Goal: Task Accomplishment & Management: Use online tool/utility

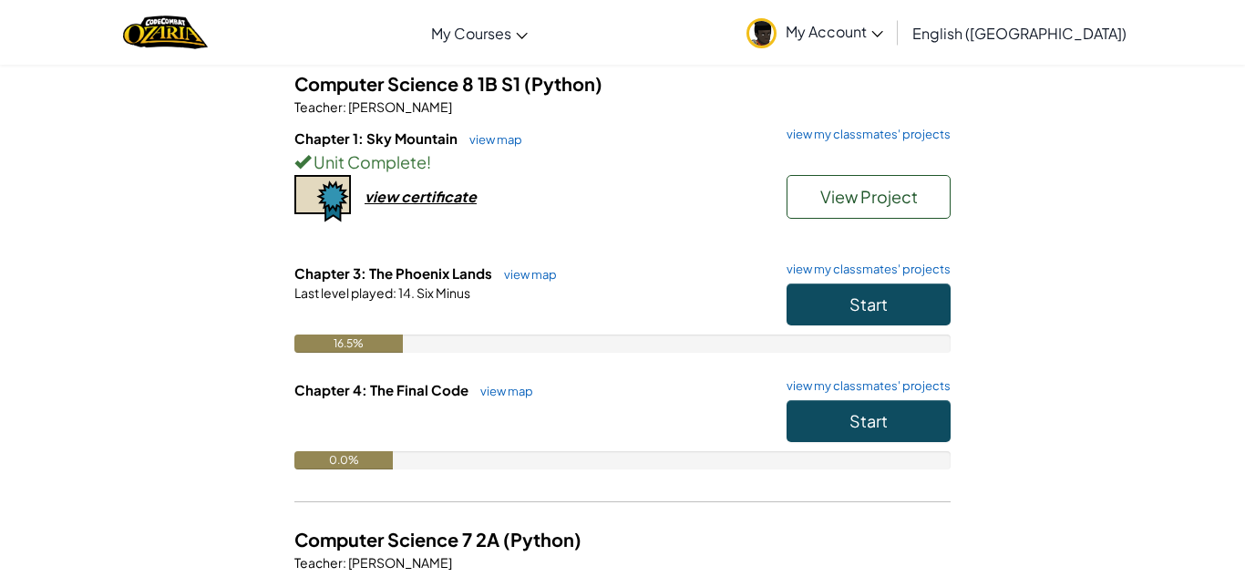
scroll to position [158, 0]
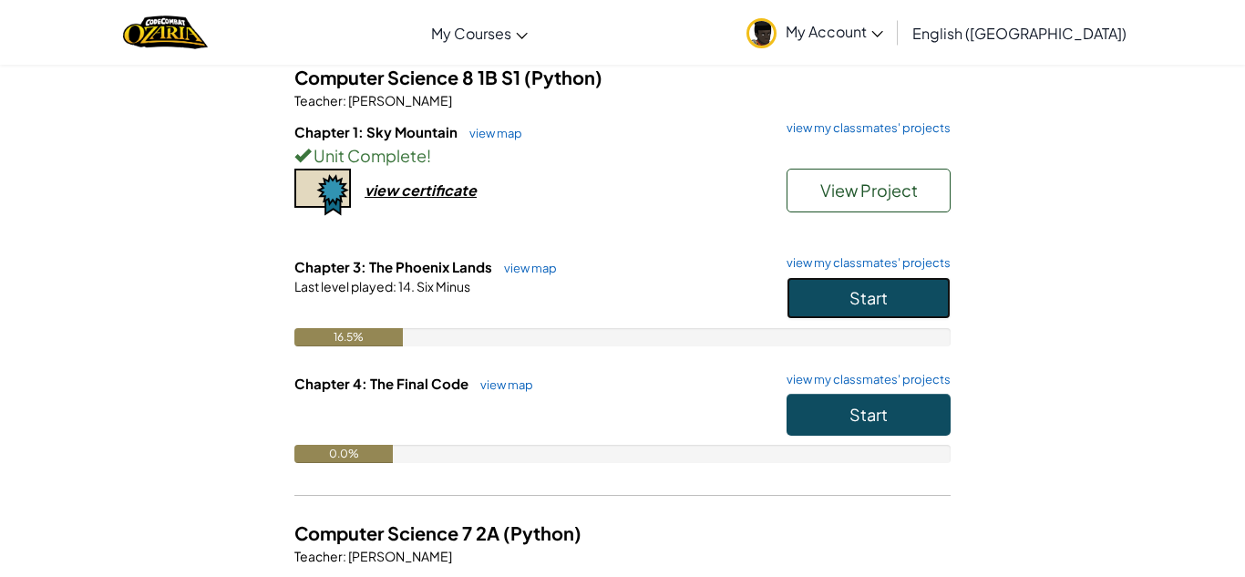
click at [847, 312] on button "Start" at bounding box center [869, 298] width 164 height 42
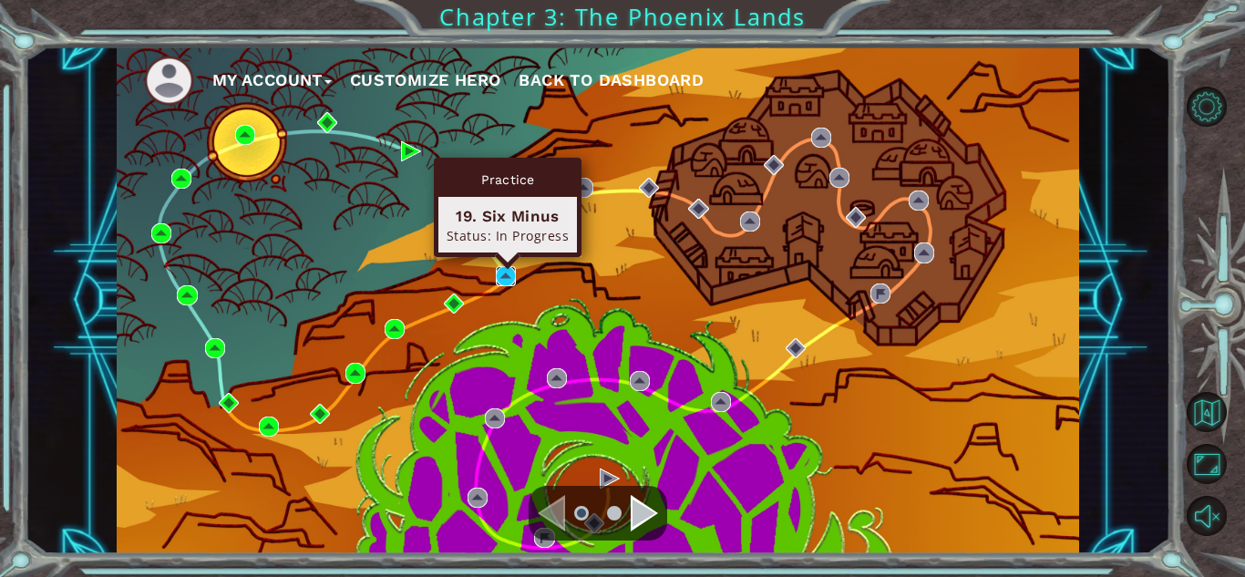
click at [509, 272] on img at bounding box center [506, 276] width 20 height 20
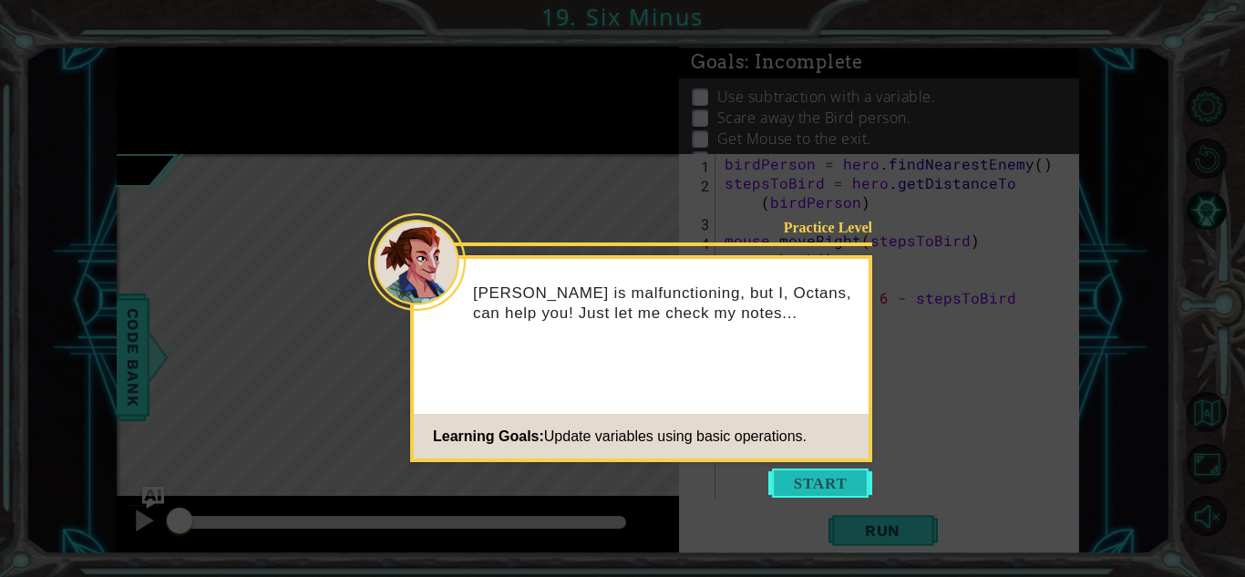
click at [818, 477] on button "Start" at bounding box center [820, 482] width 104 height 29
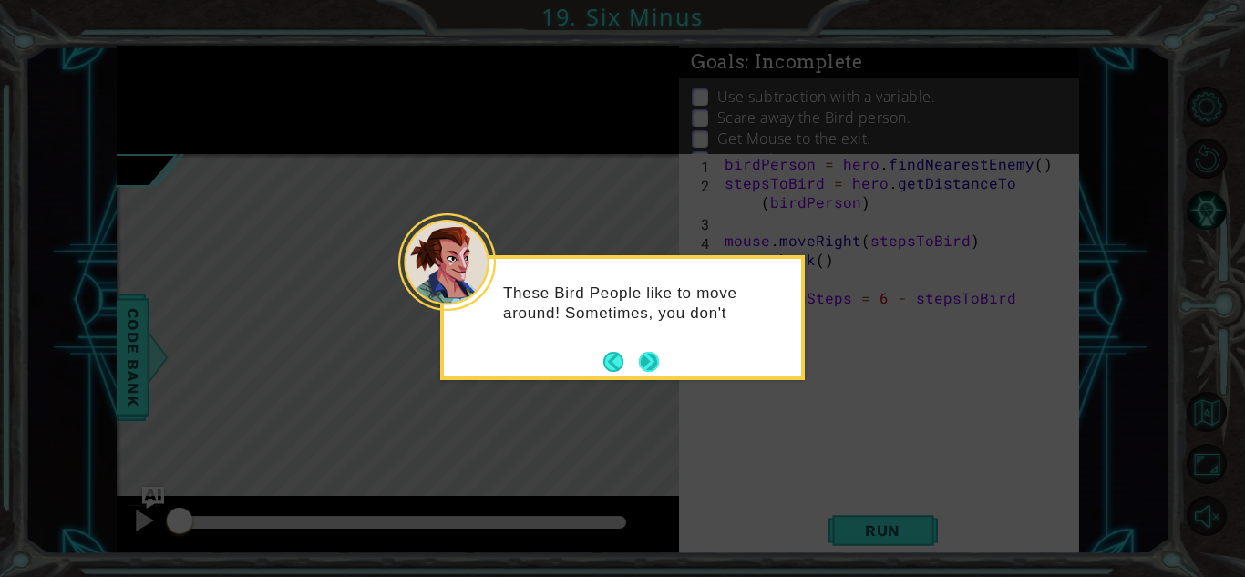
click at [654, 352] on button "Next" at bounding box center [649, 362] width 20 height 20
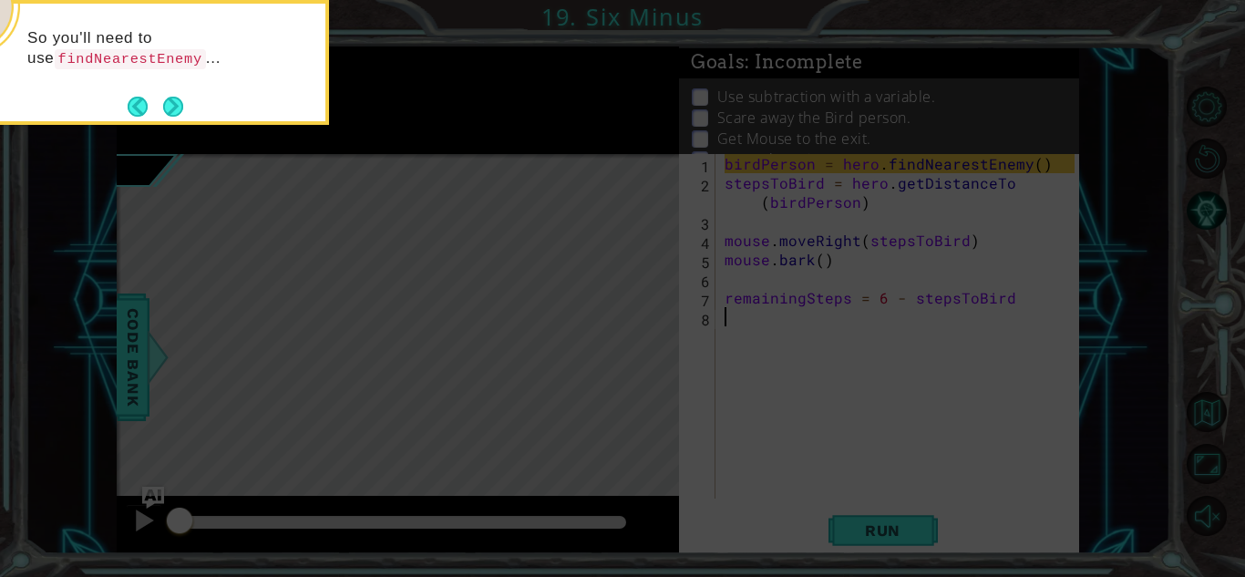
click at [186, 98] on div "So you'll need to use findNearestEnemy ..." at bounding box center [146, 57] width 357 height 93
click at [183, 99] on button "Next" at bounding box center [173, 107] width 20 height 20
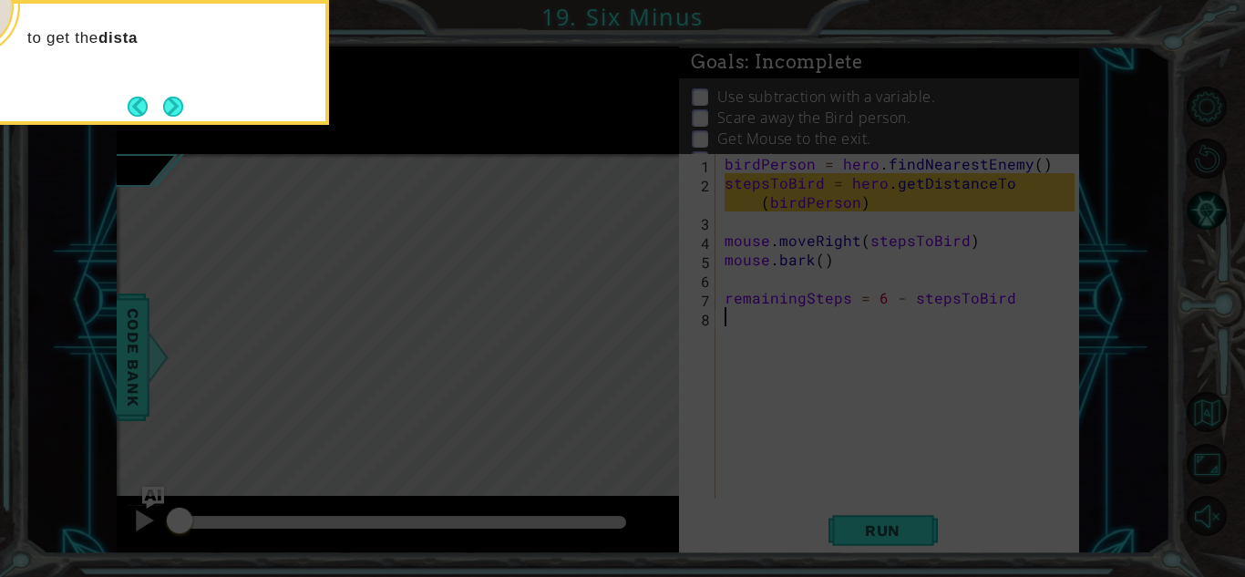
click at [183, 99] on button "Next" at bounding box center [173, 107] width 20 height 20
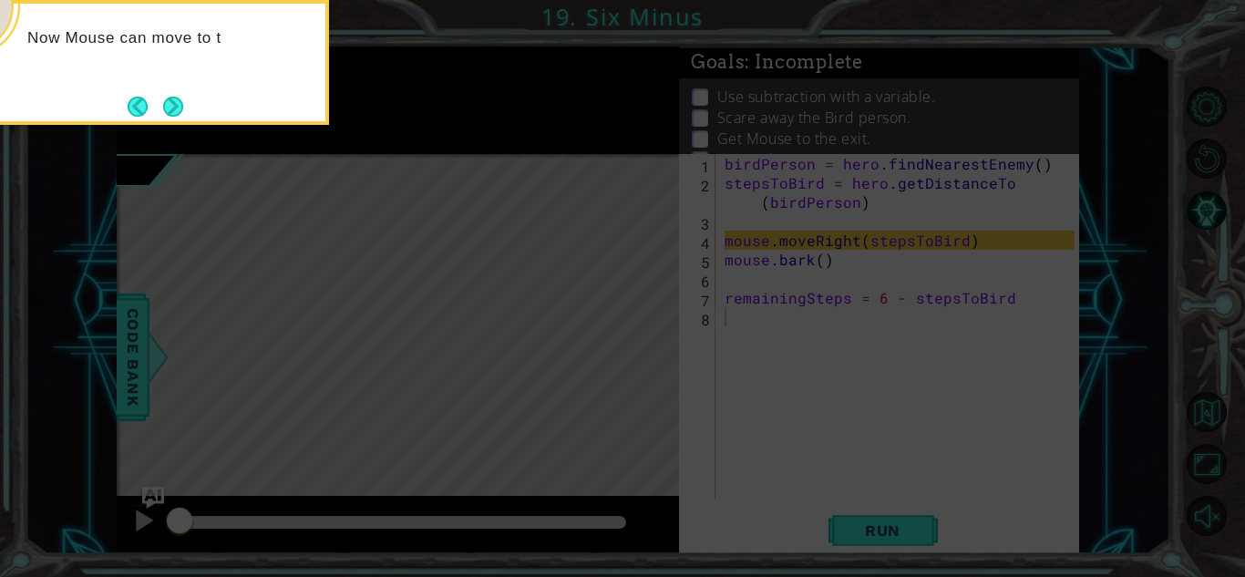
click at [183, 99] on button "Next" at bounding box center [173, 107] width 20 height 20
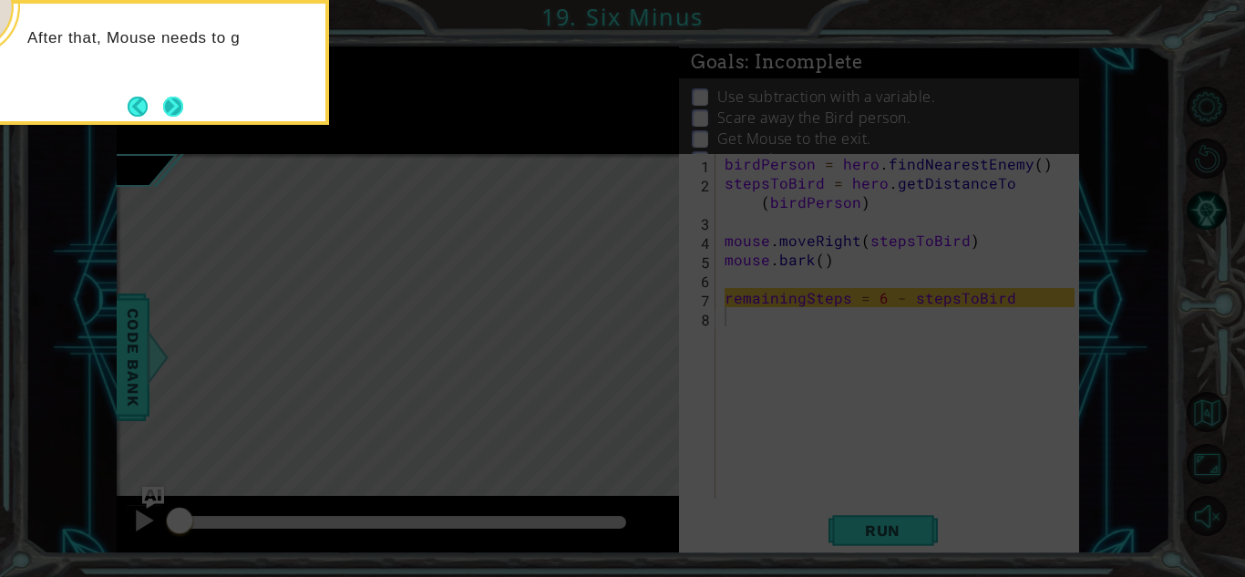
click at [180, 100] on button "Next" at bounding box center [173, 107] width 20 height 20
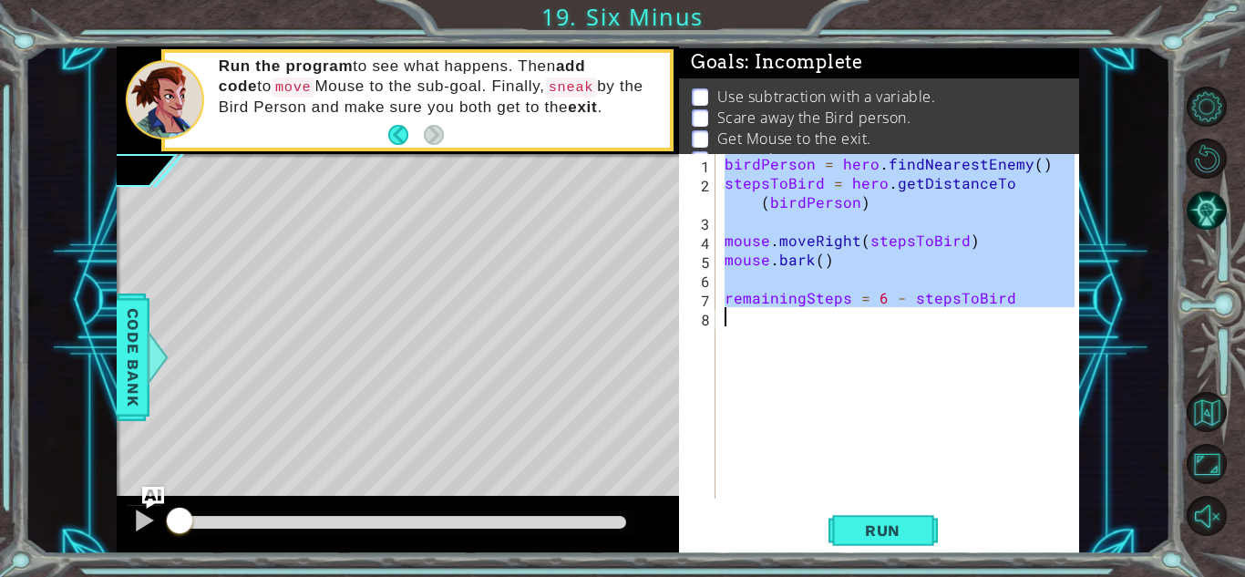
drag, startPoint x: 728, startPoint y: 165, endPoint x: 848, endPoint y: 335, distance: 208.1
click at [848, 335] on div "birdPerson = hero . findNearestEnemy ( ) stepsToBird = hero . getDistanceTo ( b…" at bounding box center [902, 345] width 363 height 383
type textarea "remainingSteps = 6 - stepsToBird"
click at [805, 352] on div "birdPerson = hero . findNearestEnemy ( ) stepsToBird = hero . getDistanceTo ( b…" at bounding box center [898, 326] width 354 height 345
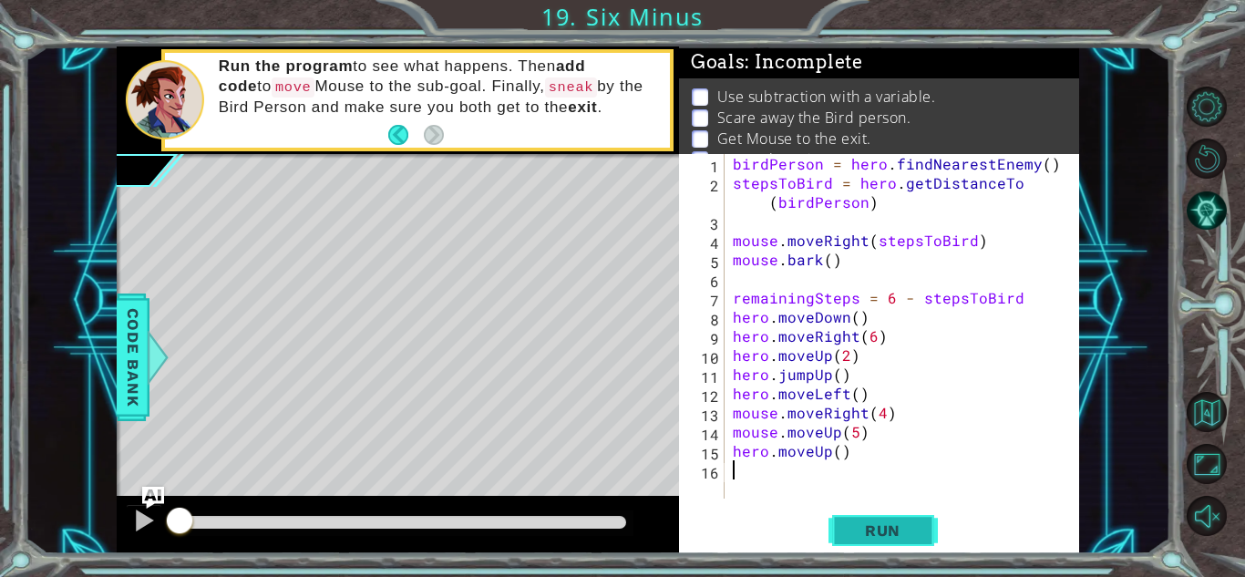
click at [933, 528] on button "Run" at bounding box center [883, 530] width 109 height 40
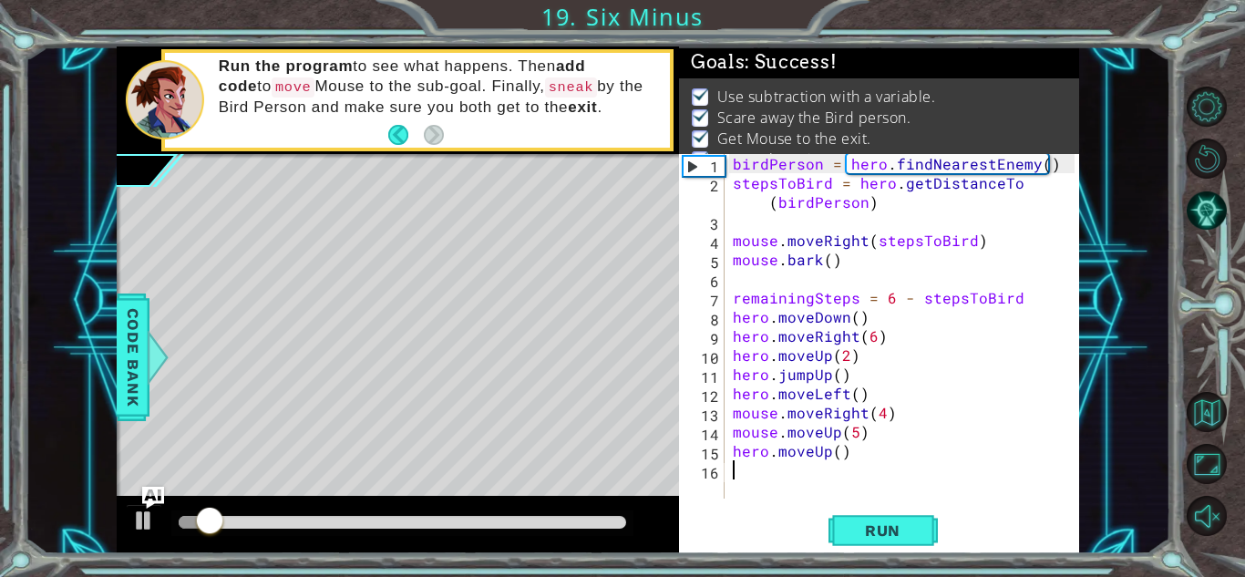
click at [611, 522] on div at bounding box center [403, 522] width 448 height 13
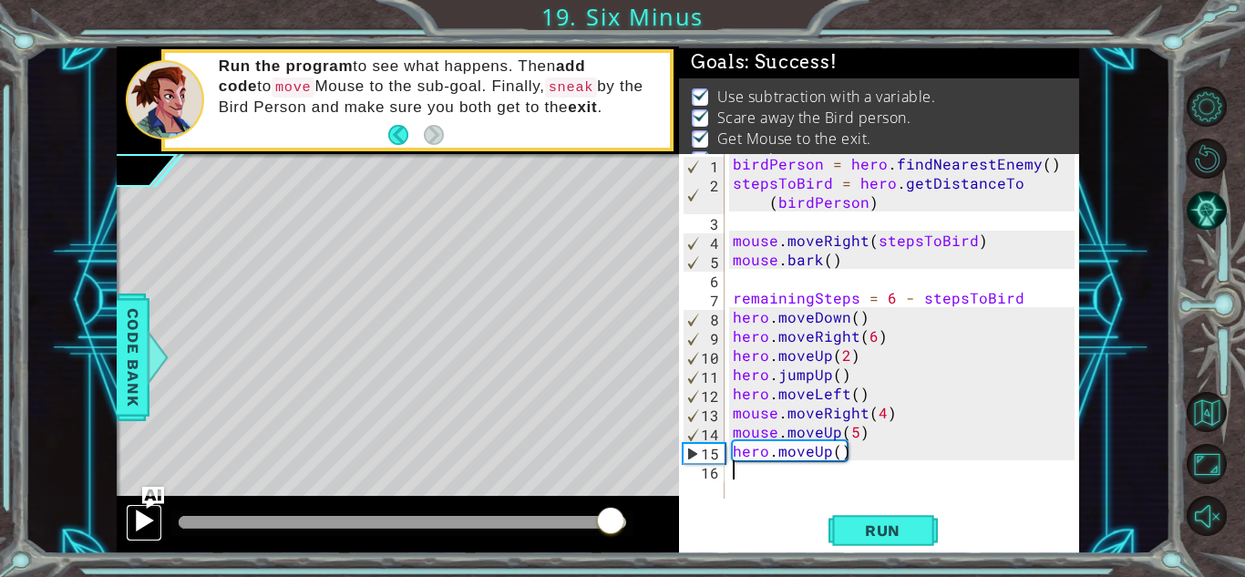
click at [157, 514] on button at bounding box center [144, 522] width 36 height 37
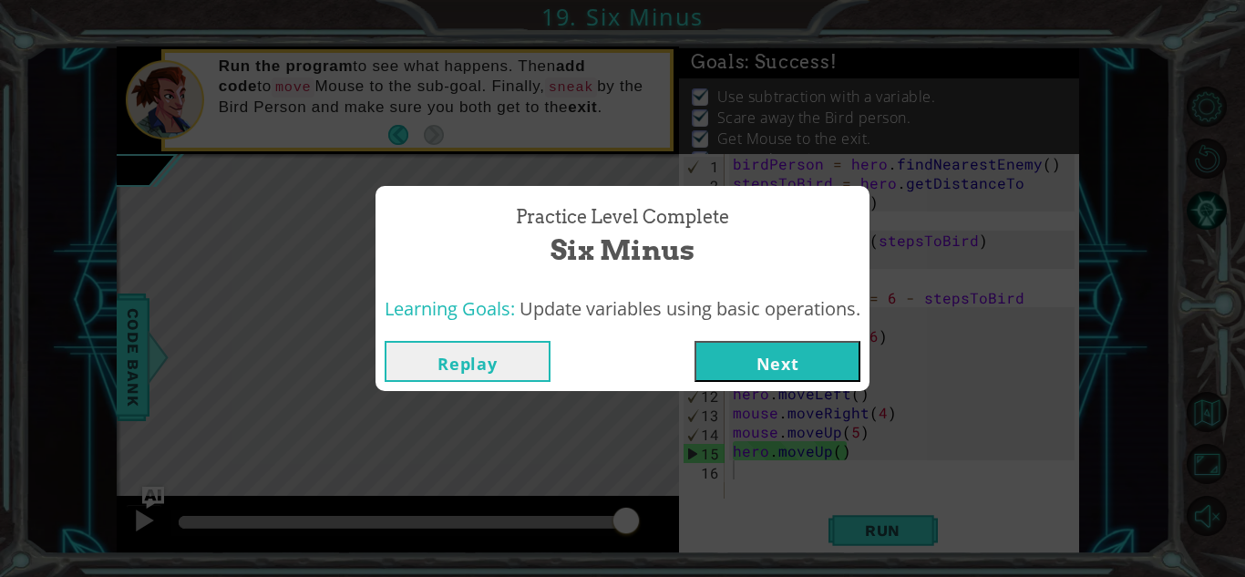
click at [756, 378] on button "Next" at bounding box center [778, 361] width 166 height 41
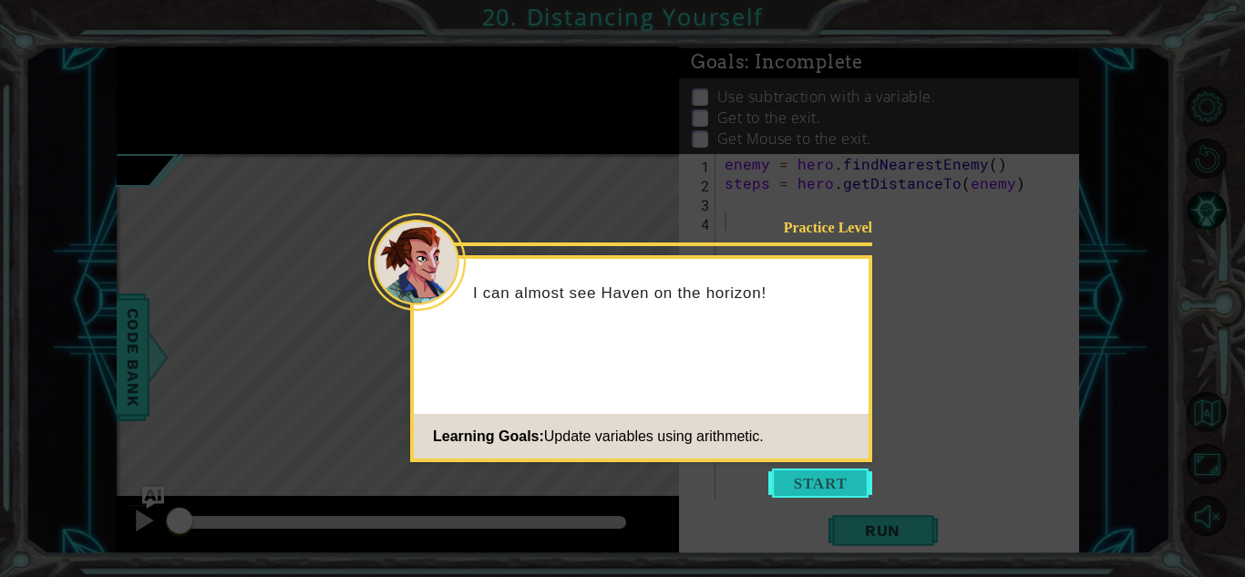
click at [825, 479] on button "Start" at bounding box center [820, 482] width 104 height 29
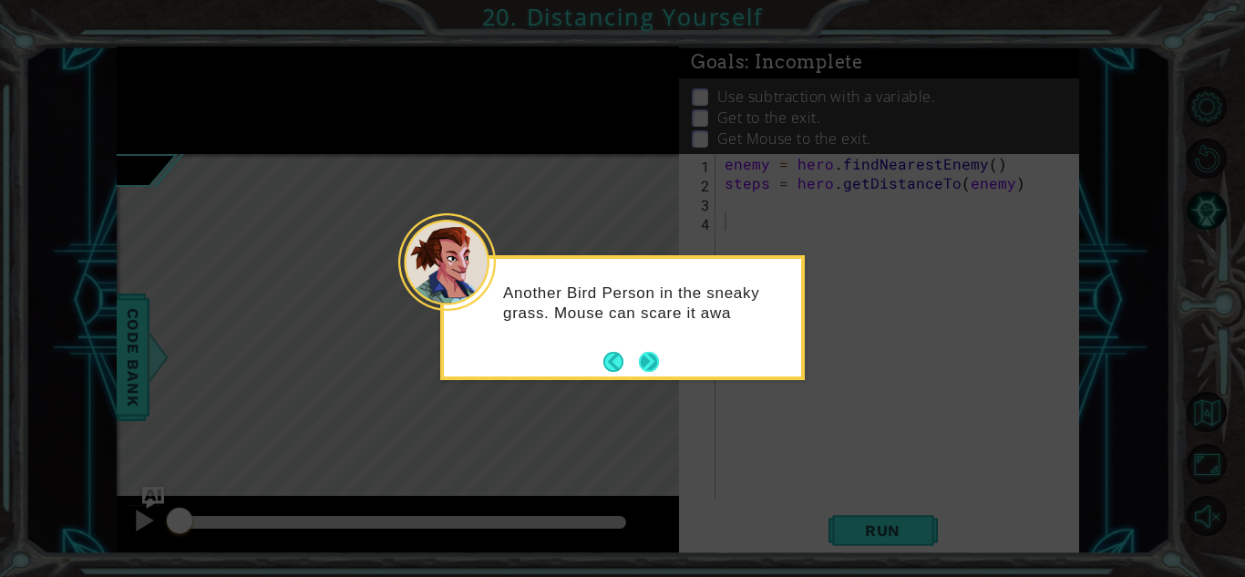
click at [652, 361] on button "Next" at bounding box center [649, 362] width 20 height 20
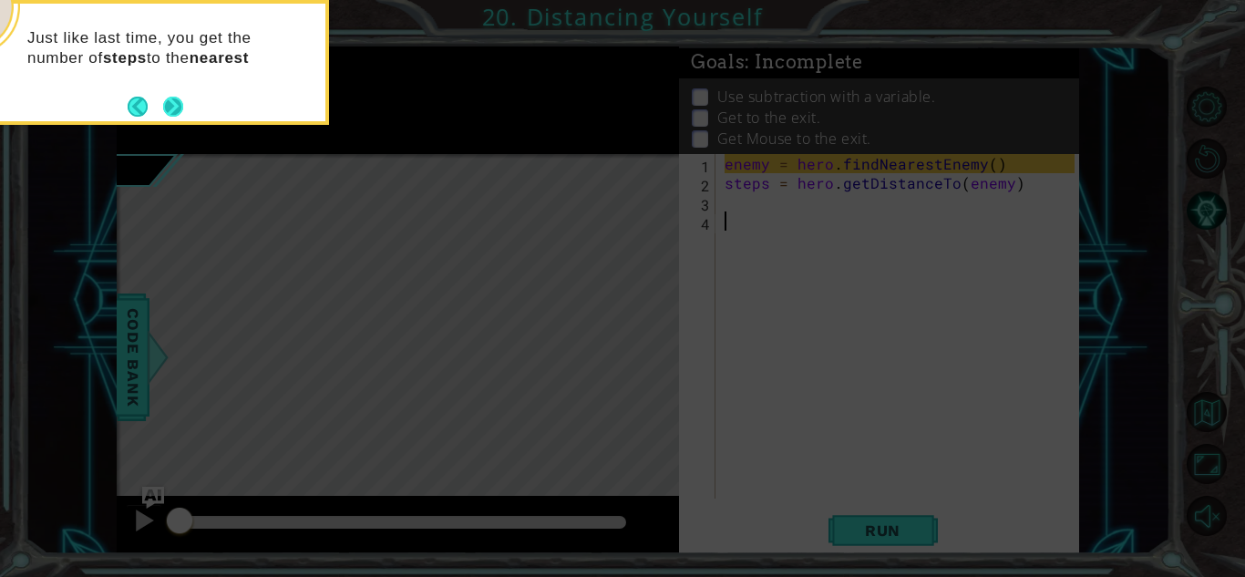
click at [182, 107] on button "Next" at bounding box center [173, 107] width 20 height 20
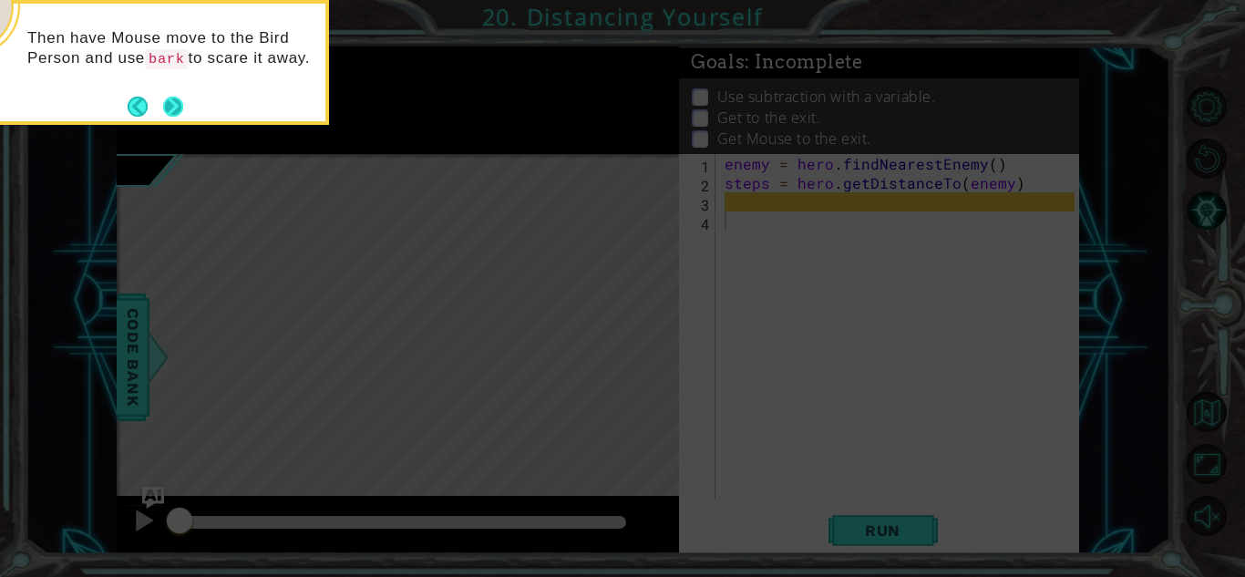
click at [176, 116] on button "Next" at bounding box center [173, 107] width 20 height 20
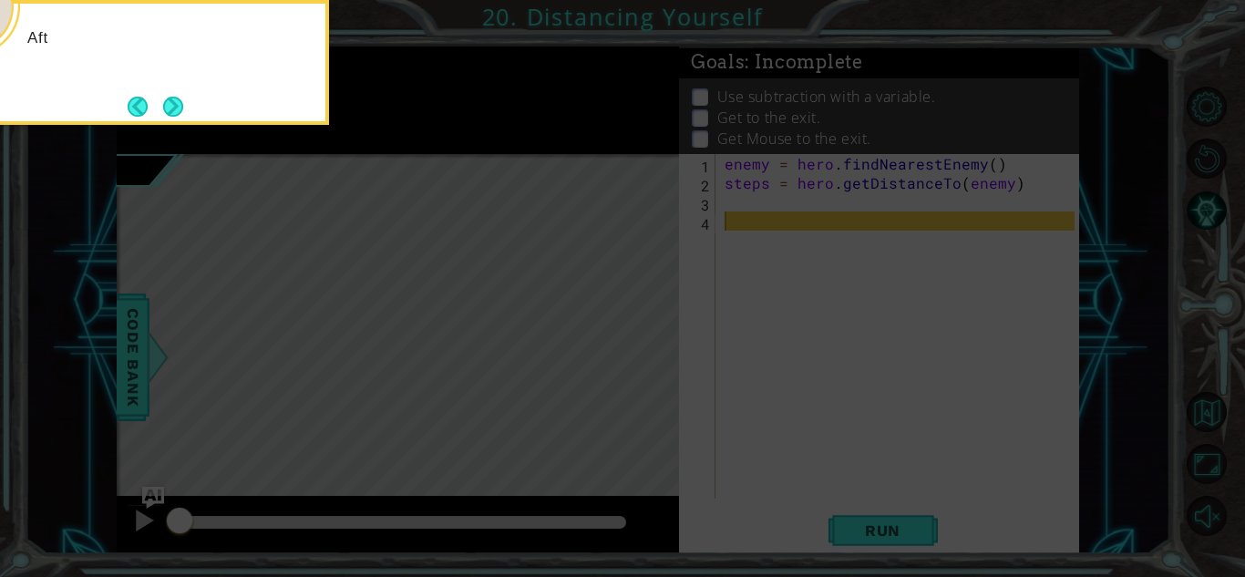
click at [176, 116] on button "Next" at bounding box center [173, 107] width 20 height 20
